Goal: Communication & Community: Answer question/provide support

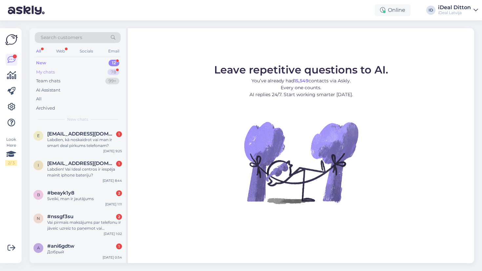
click at [53, 70] on div "My chats" at bounding box center [45, 72] width 19 height 7
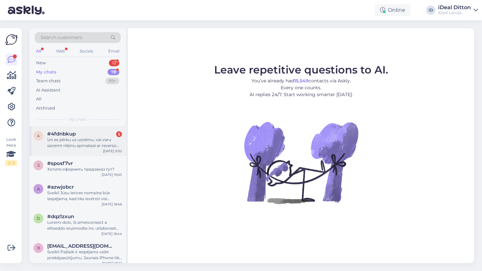
click at [87, 141] on div "Un es pērku uz uzņēmu, vai varu saņemt rēķinu apmaksai ar reverso Pvn?" at bounding box center [84, 143] width 75 height 12
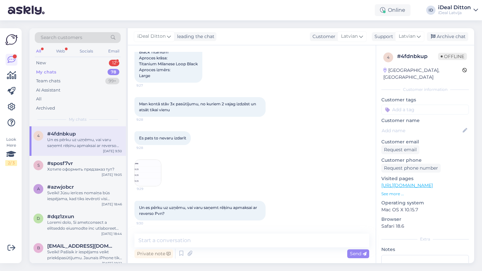
scroll to position [135, 0]
click at [143, 180] on img at bounding box center [148, 173] width 26 height 26
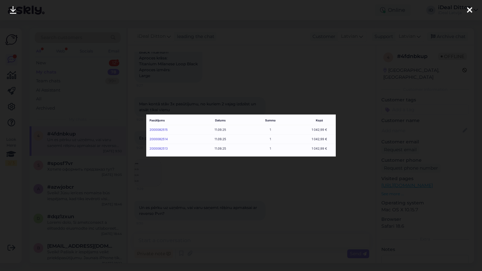
click at [213, 180] on div at bounding box center [241, 135] width 482 height 271
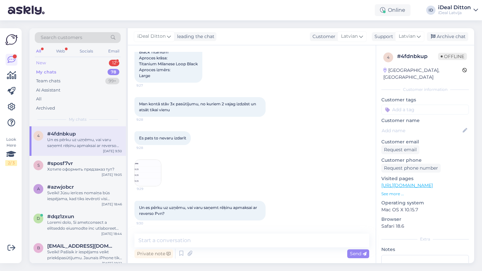
click at [41, 62] on div "New" at bounding box center [41, 63] width 10 height 7
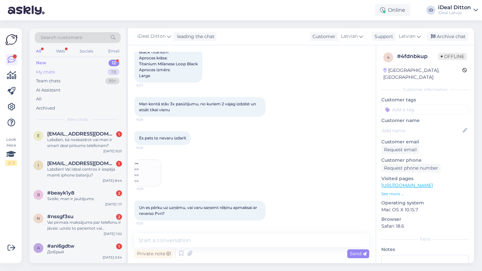
click at [49, 71] on div "My chats" at bounding box center [45, 72] width 19 height 7
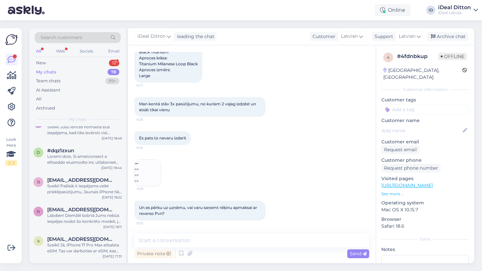
scroll to position [72, 0]
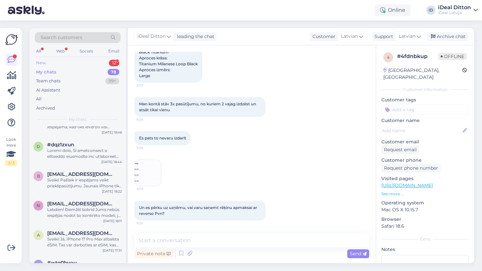
click at [41, 62] on div "New" at bounding box center [41, 63] width 10 height 7
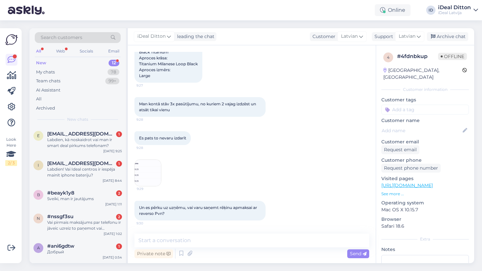
scroll to position [135, 0]
click at [50, 72] on div "My chats" at bounding box center [45, 72] width 19 height 7
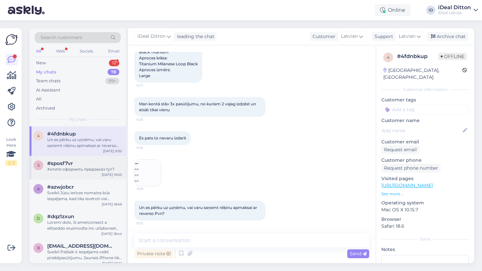
click at [67, 164] on span "#sposf7vr" at bounding box center [60, 163] width 26 height 6
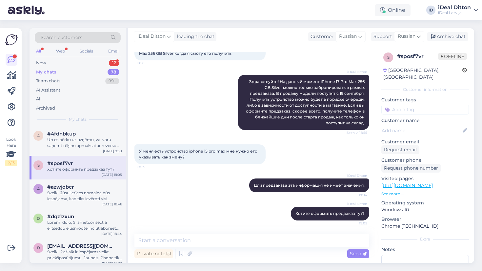
scroll to position [46, 0]
click at [68, 149] on div "4 #4fdnbkup Un es pērku uz uzņēmu, vai varu saņemt rēķinu apmaksai ar reverso P…" at bounding box center [77, 140] width 96 height 29
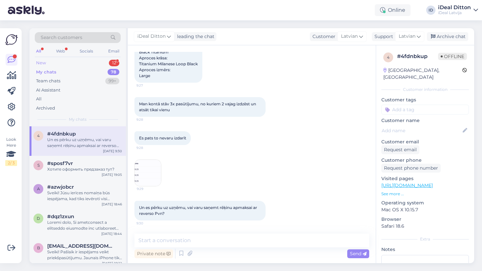
click at [43, 64] on div "New" at bounding box center [41, 63] width 10 height 7
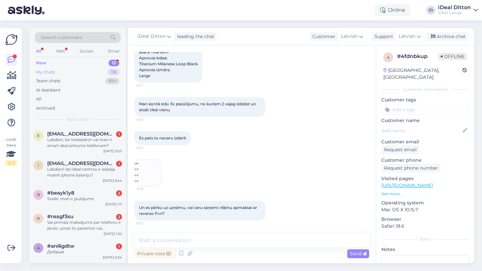
click at [46, 71] on div "My chats" at bounding box center [45, 72] width 19 height 7
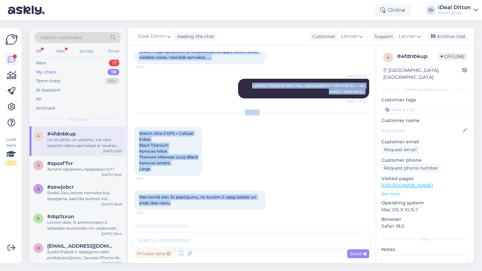
scroll to position [37, 0]
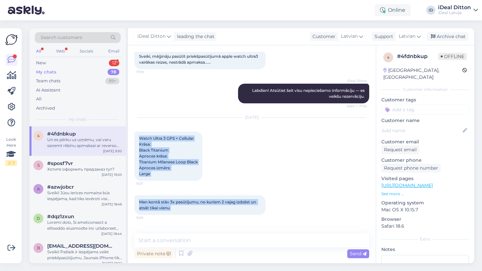
drag, startPoint x: 172, startPoint y: 215, endPoint x: 137, endPoint y: 135, distance: 87.9
click at [137, 135] on div "Chat started [DATE] Sveiki, mēģināju pasūtīt priekšpasūtījumā apple watch ultra…" at bounding box center [254, 140] width 241 height 176
copy div "Watch Ultra 3 GPS + Cellular Krāsa: Black Titanium Aproces krāsa: Titanium Mila…"
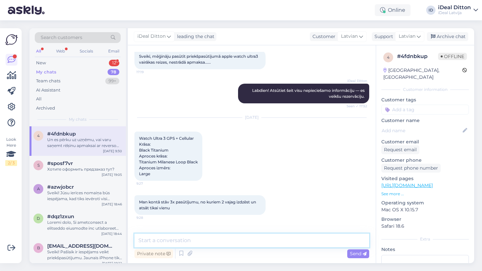
click at [158, 239] on textarea at bounding box center [251, 240] width 235 height 14
paste textarea "Sveiki! Šobrīd mēs pieņemam tikai iepriekšējos pasūtījumus (pre-order), tāpēc a…"
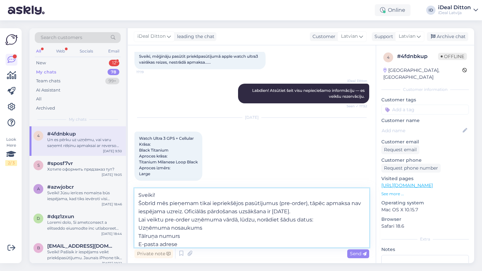
click at [140, 203] on textarea "Sveiki! Šobrīd mēs pieņemam tikai iepriekšējos pasūtījumus (pre-order), tāpēc a…" at bounding box center [251, 217] width 235 height 59
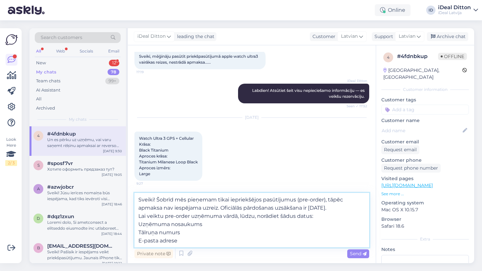
click at [139, 224] on textarea "Sveiki! Šobrīd mēs pieņemam tikai iepriekšējos pasūtījumus (pre-order), tāpēc a…" at bounding box center [251, 220] width 235 height 54
click at [139, 232] on textarea "Sveiki! Šobrīd mēs pieņemam tikai iepriekšējos pasūtījumus (pre-order), tāpēc a…" at bounding box center [251, 220] width 235 height 54
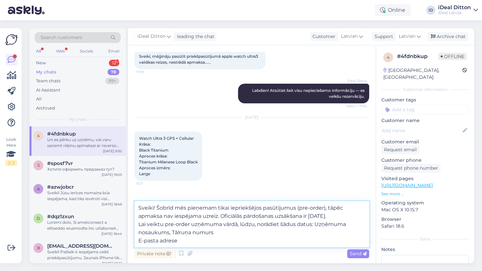
click at [175, 231] on textarea "Sveiki! Šobrīd mēs pieņemam tikai iepriekšējos pasūtījumus (pre-order), tāpēc a…" at bounding box center [251, 224] width 235 height 46
click at [141, 240] on textarea "Sveiki! Šobrīd mēs pieņemam tikai iepriekšējos pasūtījumus (pre-order), tāpēc a…" at bounding box center [251, 224] width 235 height 46
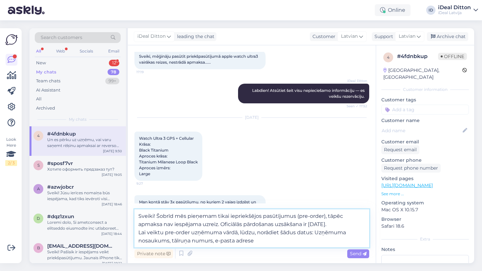
click at [259, 241] on textarea "Sveiki! Šobrīd mēs pieņemam tikai iepriekšējos pasūtījumus (pre-order), tāpēc a…" at bounding box center [251, 228] width 235 height 38
click at [319, 232] on textarea "Sveiki! Šobrīd mēs pieņemam tikai iepriekšējos pasūtījumus (pre-order), tāpēc a…" at bounding box center [251, 228] width 235 height 38
type textarea "Sveiki! Šobrīd mēs pieņemam tikai iepriekšējos pasūtījumus (pre-order), tāpēc a…"
click at [299, 241] on textarea "Sveiki! Šobrīd mēs pieņemam tikai iepriekšējos pasūtījumus (pre-order), tāpēc a…" at bounding box center [251, 228] width 235 height 38
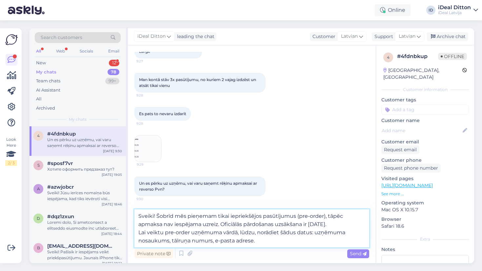
scroll to position [159, 0]
drag, startPoint x: 259, startPoint y: 242, endPoint x: 133, endPoint y: 212, distance: 128.8
click at [133, 212] on div "Chat started [DATE] Sveiki, mēģināju pasūtīt priekšpasūtījumā apple watch ultra…" at bounding box center [252, 154] width 248 height 218
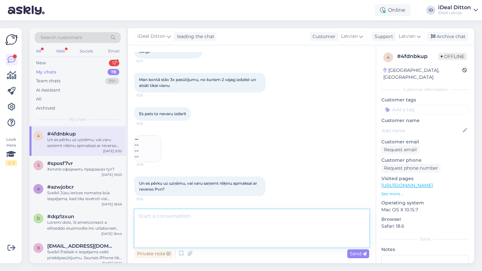
scroll to position [135, 0]
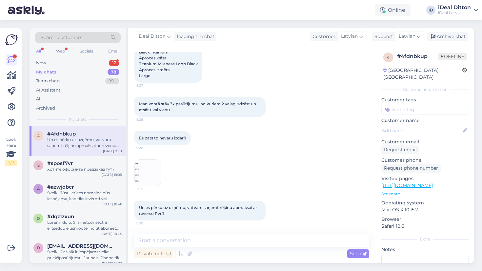
click at [145, 161] on img at bounding box center [148, 173] width 26 height 26
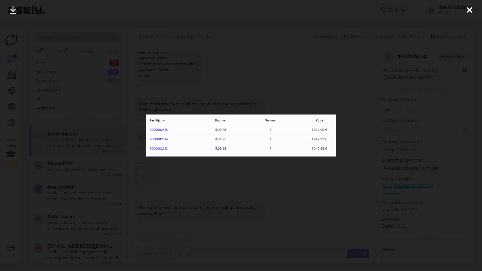
click at [215, 180] on div at bounding box center [241, 135] width 482 height 271
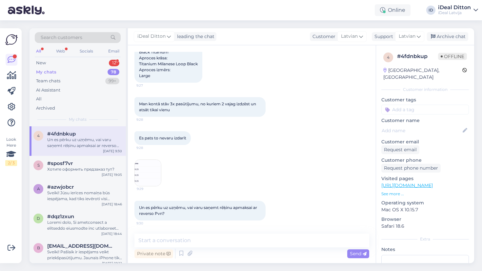
click at [154, 176] on img at bounding box center [148, 173] width 26 height 26
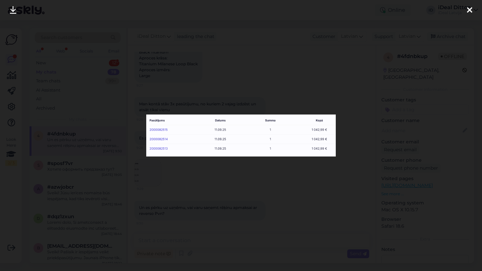
click at [190, 190] on div at bounding box center [241, 135] width 482 height 271
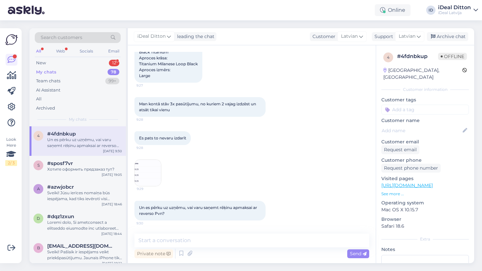
click at [151, 176] on img at bounding box center [148, 173] width 26 height 26
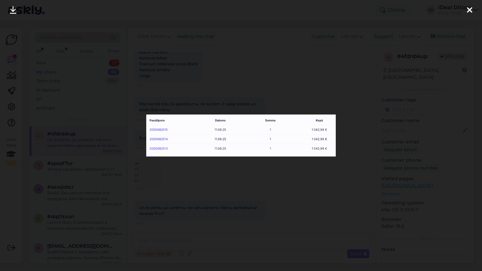
click at [245, 219] on div at bounding box center [241, 135] width 482 height 271
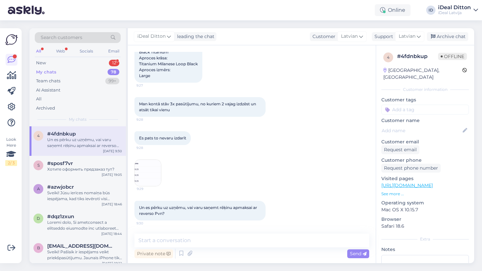
click at [151, 179] on img at bounding box center [148, 173] width 26 height 26
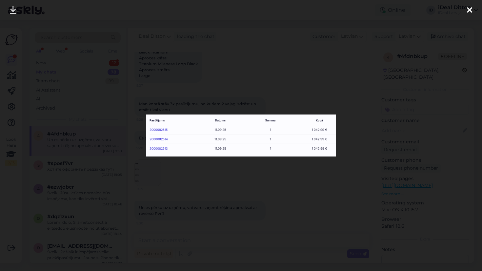
click at [470, 11] on icon at bounding box center [469, 10] width 5 height 9
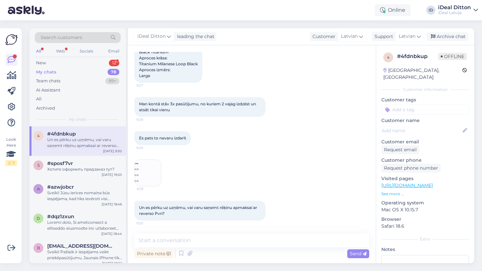
click at [51, 71] on div "My chats" at bounding box center [46, 72] width 20 height 7
click at [39, 64] on div "New" at bounding box center [41, 63] width 10 height 7
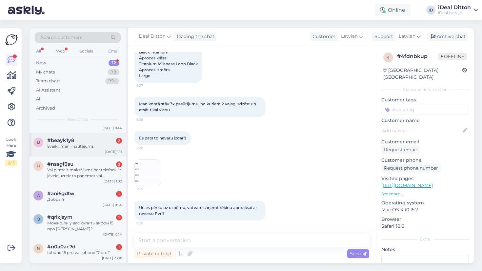
scroll to position [80, 0]
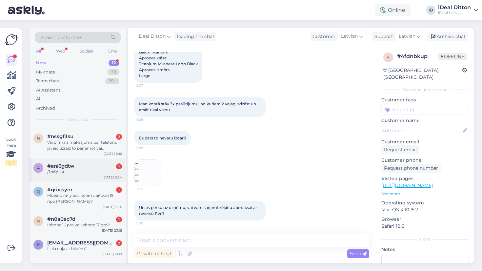
click at [79, 163] on div "#ani6gdtw 1" at bounding box center [84, 166] width 75 height 6
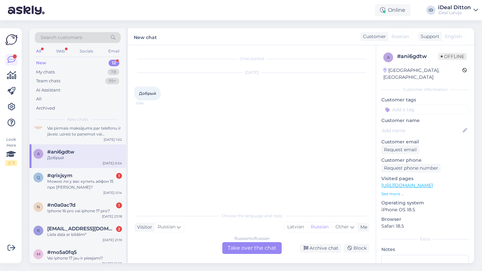
scroll to position [99, 0]
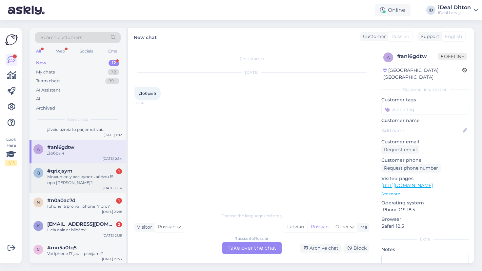
click at [70, 181] on div "Можно ли у вас купить айфон 15 про [PERSON_NAME]?" at bounding box center [84, 180] width 75 height 12
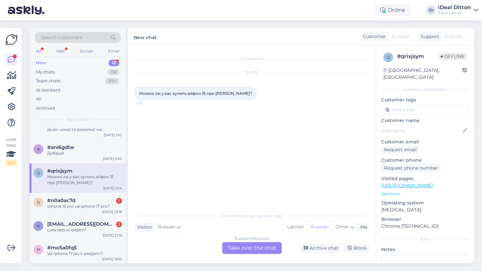
click at [248, 247] on div "Russian to Russian Take over the chat" at bounding box center [251, 248] width 59 height 12
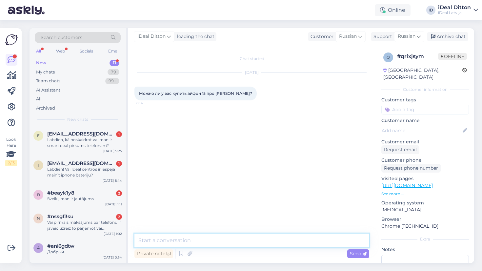
click at [225, 243] on textarea at bounding box center [251, 240] width 235 height 14
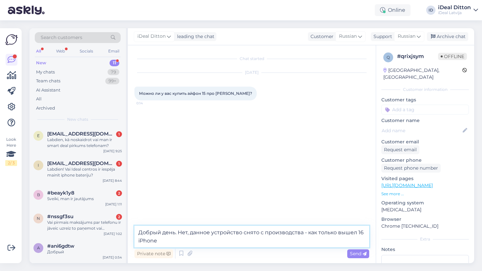
type textarea "Добрый день. Нет, данное устройство снято с производства - как только вышел 16 …"
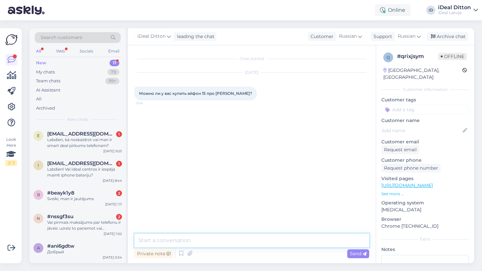
paste textarea "Добрый день. Нет, данное устройство снято с производства после выхода iPhone 16…"
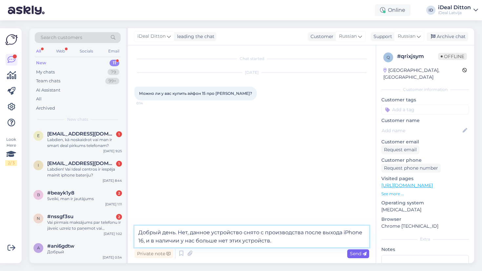
type textarea "Добрый день. Нет, данное устройство снято с производства после выхода iPhone 16…"
click at [354, 255] on span "Send" at bounding box center [358, 253] width 17 height 6
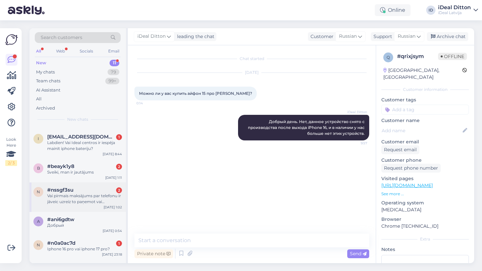
scroll to position [34, 0]
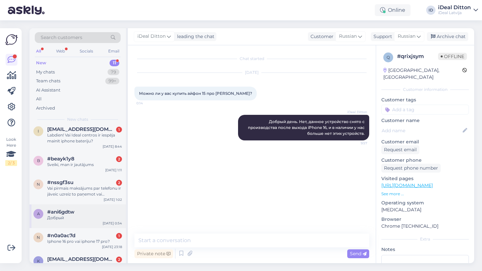
click at [63, 211] on span "#ani6gdtw" at bounding box center [60, 212] width 27 height 6
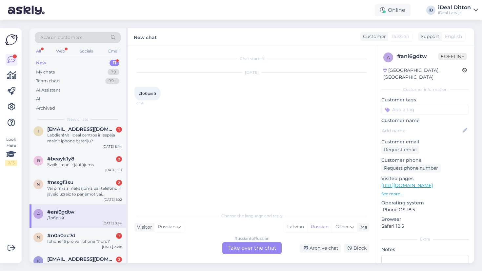
click at [238, 251] on div "Russian to Russian Take over the chat" at bounding box center [251, 248] width 59 height 12
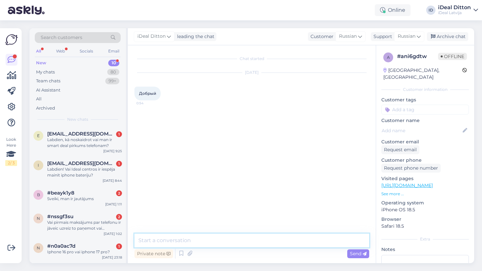
click at [197, 244] on textarea at bounding box center [251, 240] width 235 height 14
type textarea "Добрый день"
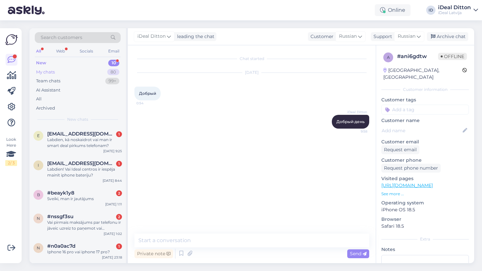
click at [51, 71] on div "My chats" at bounding box center [45, 72] width 19 height 7
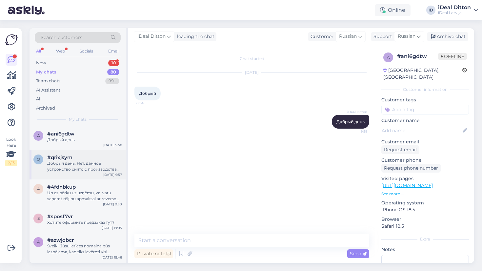
click at [67, 166] on div "Добрый день. Нет, данное устройство снято с производства после выхода iPhone 16…" at bounding box center [84, 166] width 75 height 12
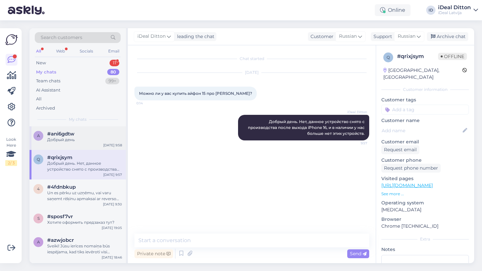
click at [69, 141] on div "Добрый день" at bounding box center [84, 140] width 75 height 6
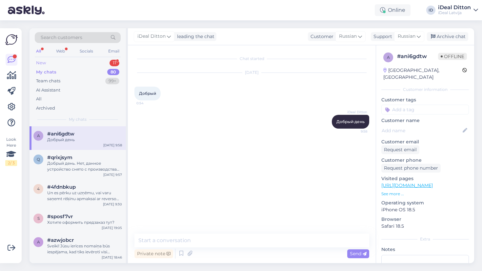
click at [45, 63] on div "New" at bounding box center [41, 63] width 10 height 7
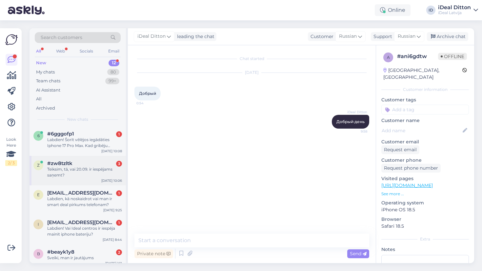
click at [75, 175] on div "Teiksim, tā, vai 20.09. ir iespējams saņemt?" at bounding box center [84, 172] width 75 height 12
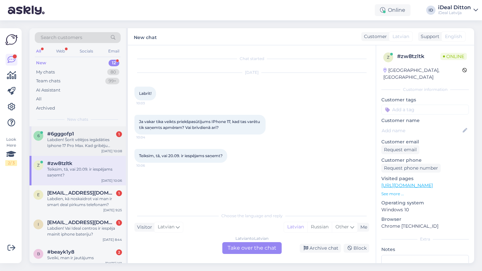
click at [75, 149] on div "6 #6gggofp1 1 Labdien! Šorīt vēlējos iegādāties Iphone 17 Pro Max. Kad gribēju …" at bounding box center [77, 140] width 96 height 29
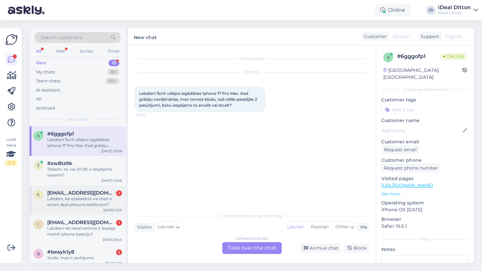
click at [60, 207] on div "e [EMAIL_ADDRESS][DOMAIN_NAME] 1 Labdien, kā noskaidrot vai man ir smart deal p…" at bounding box center [77, 199] width 96 height 29
